Goal: Information Seeking & Learning: Learn about a topic

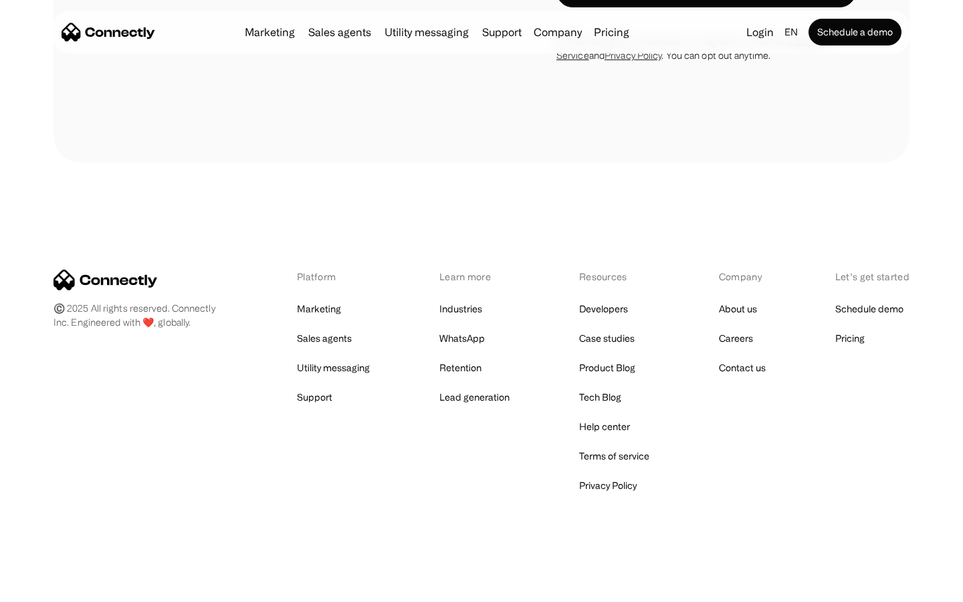
scroll to position [4757, 0]
